Goal: Information Seeking & Learning: Find specific fact

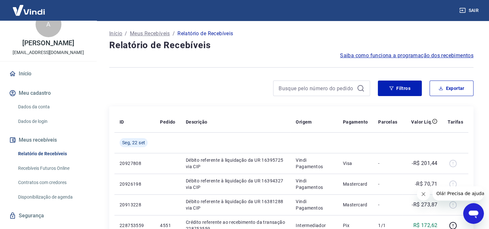
scroll to position [27, 0]
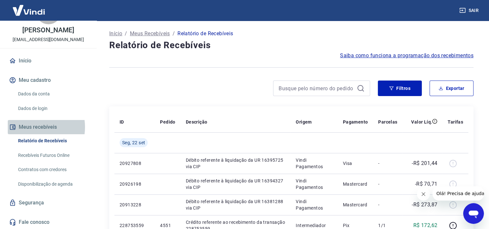
click at [33, 127] on button "Meus recebíveis" at bounding box center [48, 127] width 81 height 14
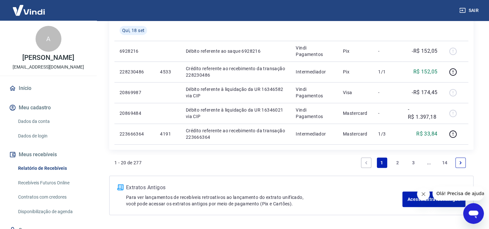
scroll to position [493, 0]
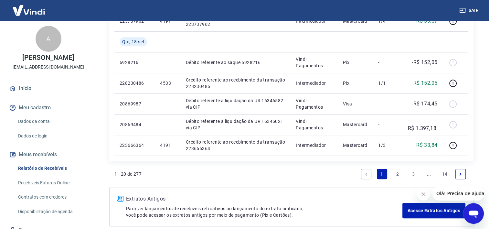
click at [30, 13] on img at bounding box center [29, 10] width 42 height 20
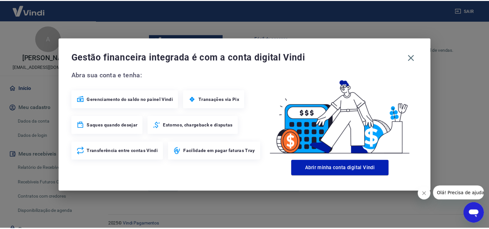
scroll to position [347, 0]
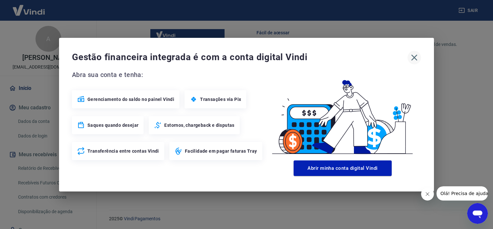
click at [414, 59] on icon "button" at bounding box center [414, 57] width 10 height 10
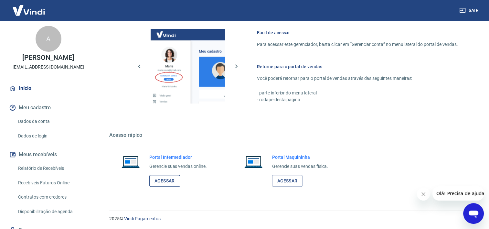
click at [165, 181] on link "Acessar" at bounding box center [164, 181] width 31 height 12
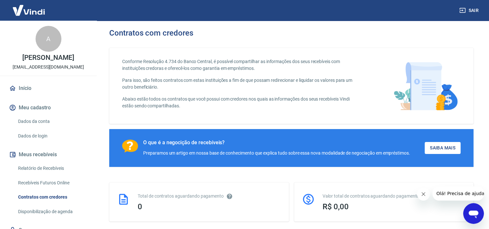
click at [469, 209] on icon "Abrir janela de mensagens" at bounding box center [473, 213] width 12 height 12
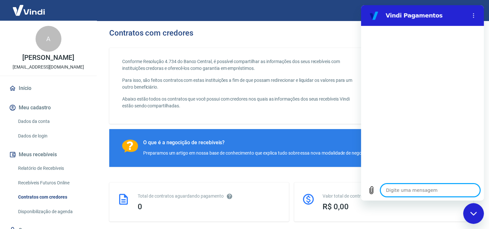
type textarea "t"
type textarea "x"
type textarea "ta"
type textarea "x"
type textarea "tax"
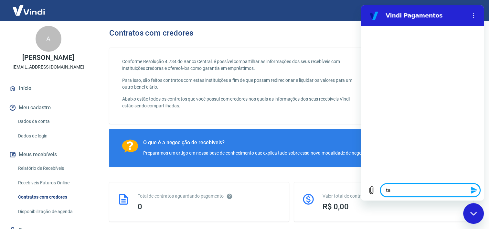
type textarea "x"
type textarea "taxa"
type textarea "x"
type textarea "taxas"
type textarea "x"
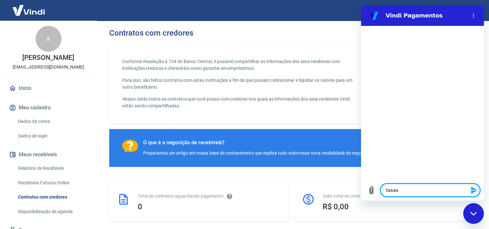
type textarea "taxas"
type textarea "x"
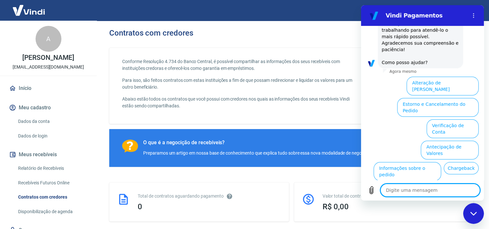
scroll to position [97, 0]
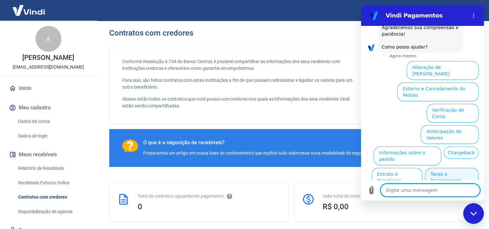
click at [454, 168] on button "Taxas e Parcelamento" at bounding box center [452, 177] width 54 height 19
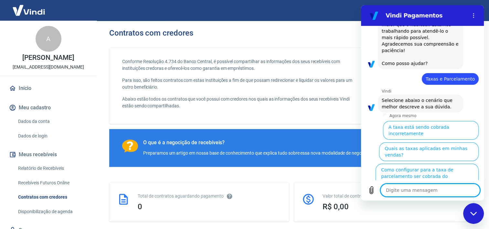
scroll to position [94, 0]
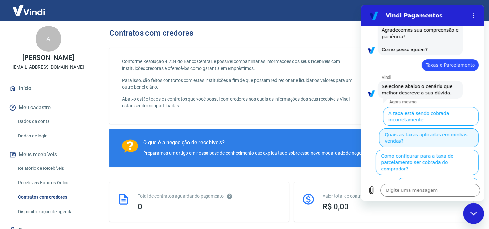
click at [434, 128] on button "Quais as taxas aplicadas em minhas vendas?" at bounding box center [428, 137] width 99 height 19
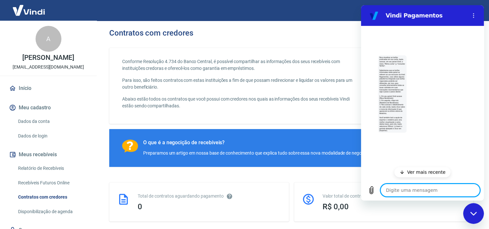
scroll to position [257, 0]
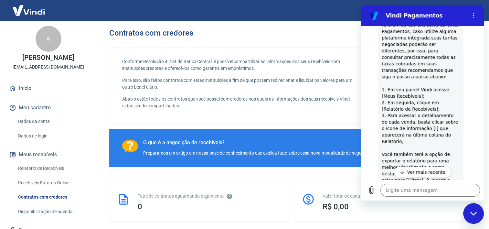
click at [28, 171] on link "Relatório de Recebíveis" at bounding box center [52, 167] width 73 height 13
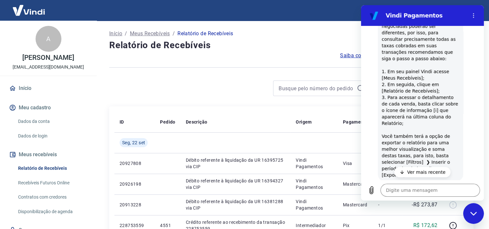
scroll to position [289, 0]
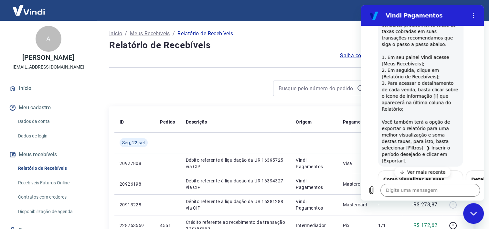
click at [477, 210] on div "Fechar janela de mensagens" at bounding box center [472, 212] width 19 height 19
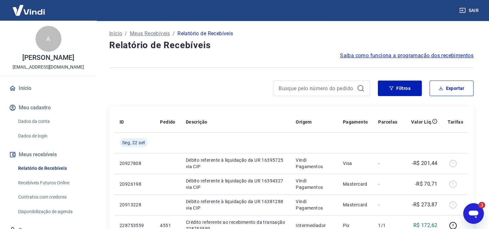
scroll to position [0, 0]
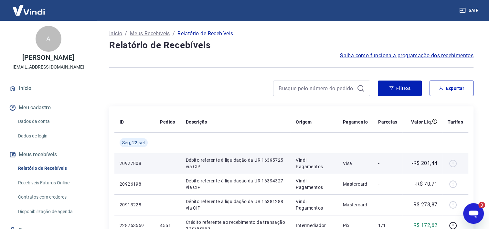
click at [454, 164] on div at bounding box center [455, 163] width 16 height 10
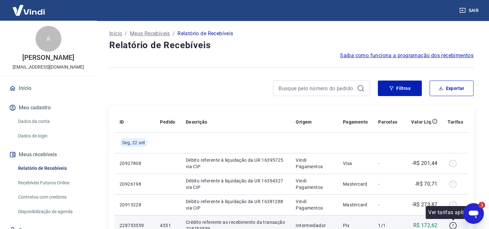
click at [452, 226] on icon "button" at bounding box center [453, 225] width 8 height 8
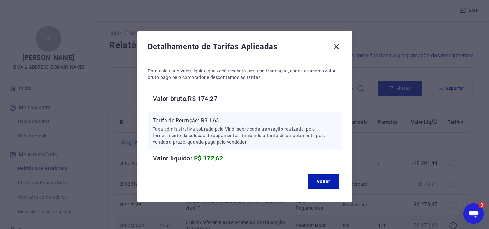
click at [335, 47] on icon at bounding box center [336, 47] width 6 height 6
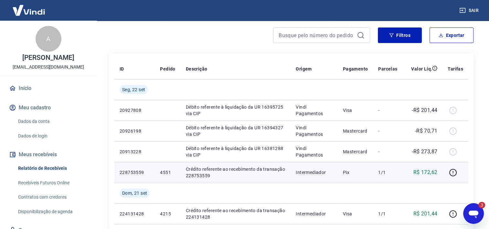
scroll to position [65, 0]
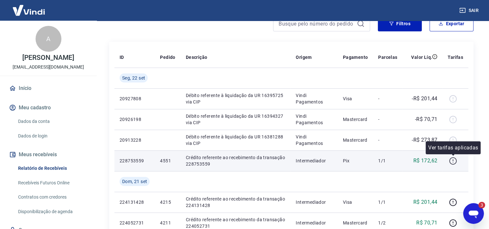
click at [453, 161] on icon "button" at bounding box center [453, 161] width 8 height 8
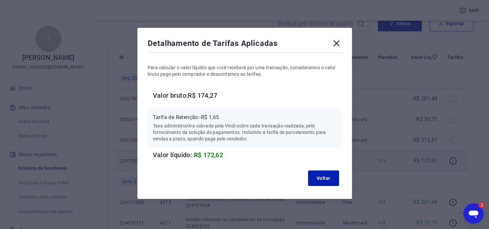
scroll to position [4, 0]
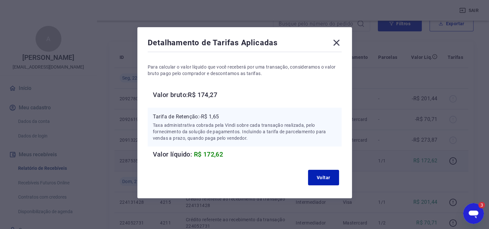
click at [337, 41] on icon at bounding box center [336, 43] width 6 height 6
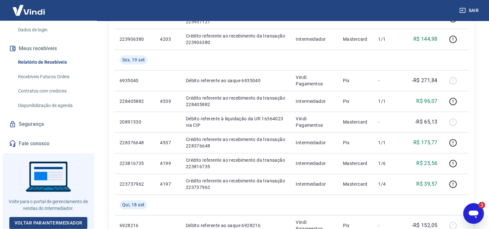
scroll to position [355, 0]
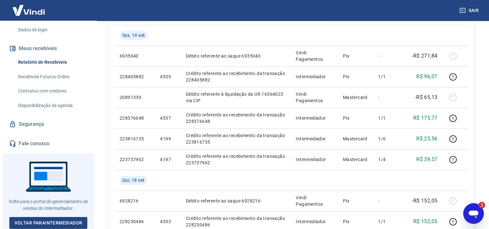
click at [42, 144] on link "Fale conosco" at bounding box center [48, 143] width 81 height 14
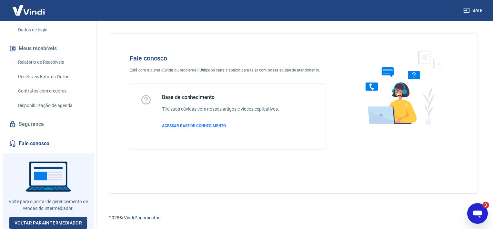
click at [477, 209] on icon "Abrir janela de mensagens, 3 mensagens não lidas" at bounding box center [478, 213] width 12 height 12
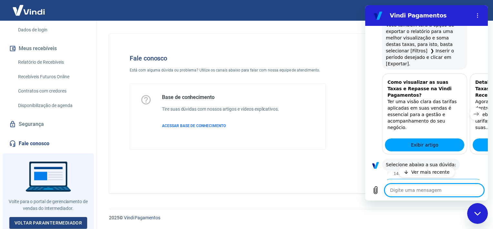
scroll to position [412, 0]
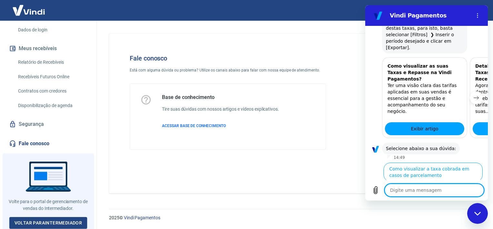
click at [446, 205] on button "Como visualizar o total de taxas cobradas em minhas vendas" at bounding box center [432, 214] width 101 height 19
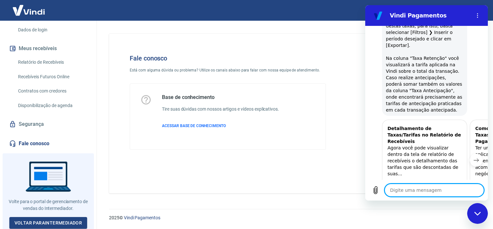
scroll to position [695, 0]
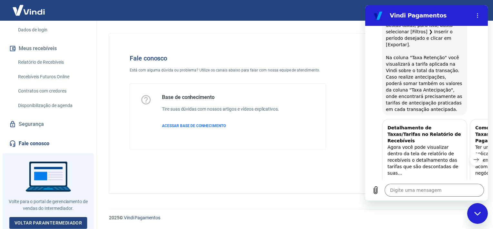
click at [449, 224] on button "Sim" at bounding box center [451, 230] width 19 height 12
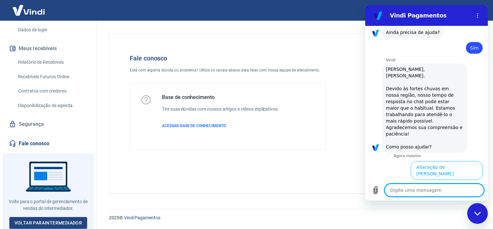
scroll to position [914, 0]
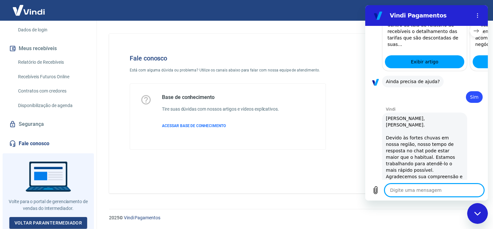
scroll to position [911, 0]
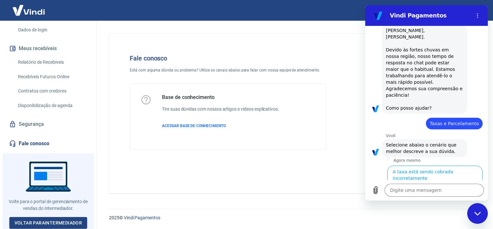
click at [421, 187] on button "Quais as taxas aplicadas em minhas vendas?" at bounding box center [433, 196] width 99 height 19
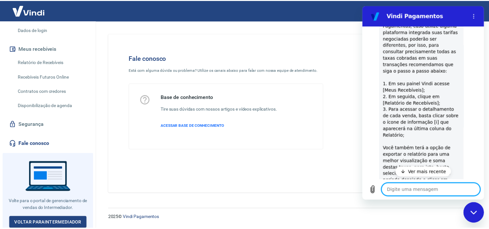
scroll to position [1219, 0]
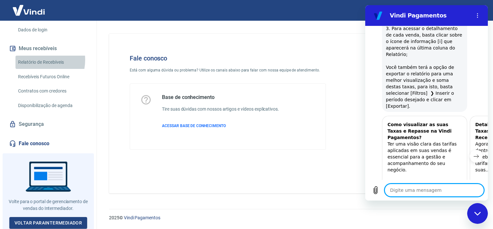
click at [36, 60] on link "Relatório de Recebíveis" at bounding box center [52, 62] width 73 height 13
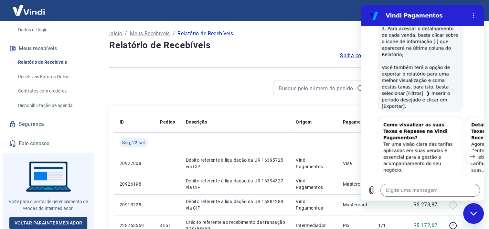
click at [476, 216] on div "Fechar janela de mensagens" at bounding box center [472, 212] width 19 height 19
type textarea "x"
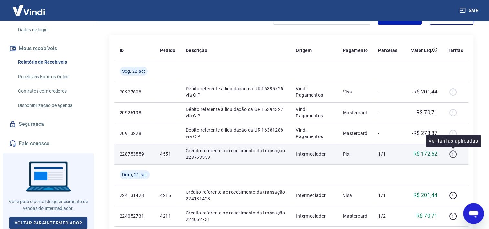
scroll to position [129, 0]
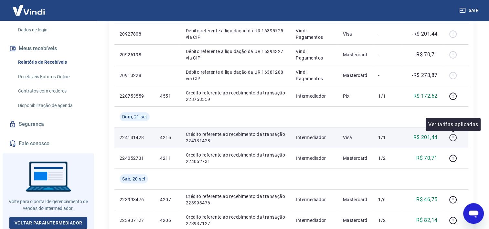
click at [453, 135] on icon "button" at bounding box center [453, 137] width 8 height 8
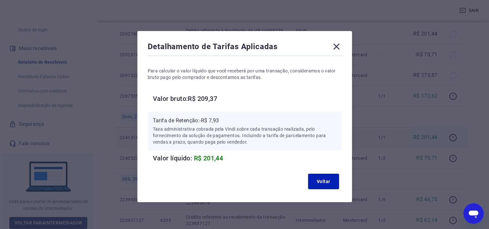
click at [460, 120] on div "Detalhamento de Tarifas Aplicadas Para calcular o valor líquido que você recebe…" at bounding box center [244, 114] width 489 height 229
click at [338, 46] on icon at bounding box center [336, 46] width 10 height 10
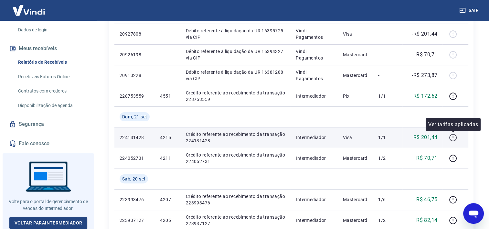
click at [451, 137] on icon "button" at bounding box center [453, 137] width 8 height 8
